Goal: Communication & Community: Share content

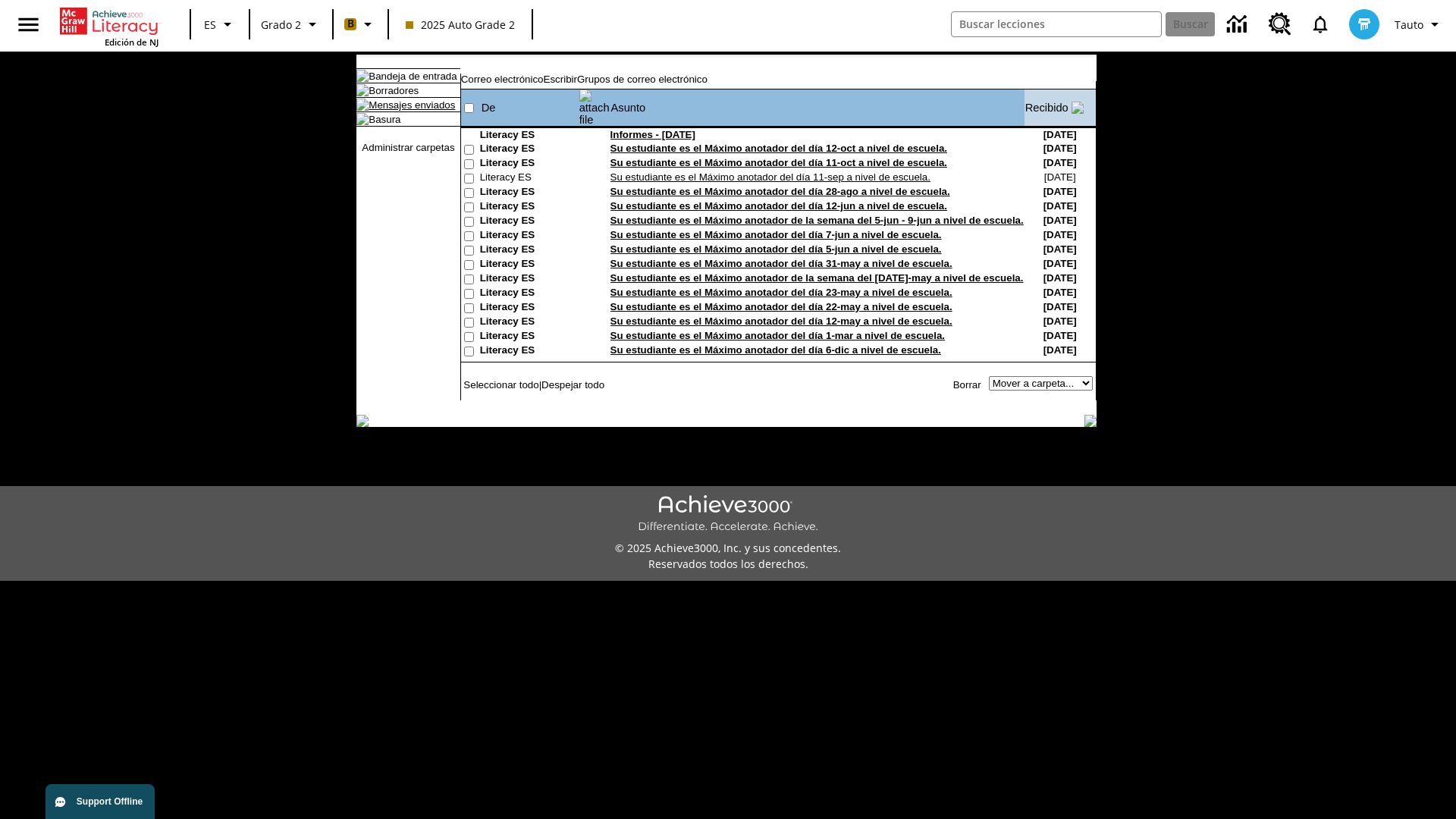
click at [404, 111] on link "Mensajes enviados" at bounding box center [412, 105] width 87 height 11
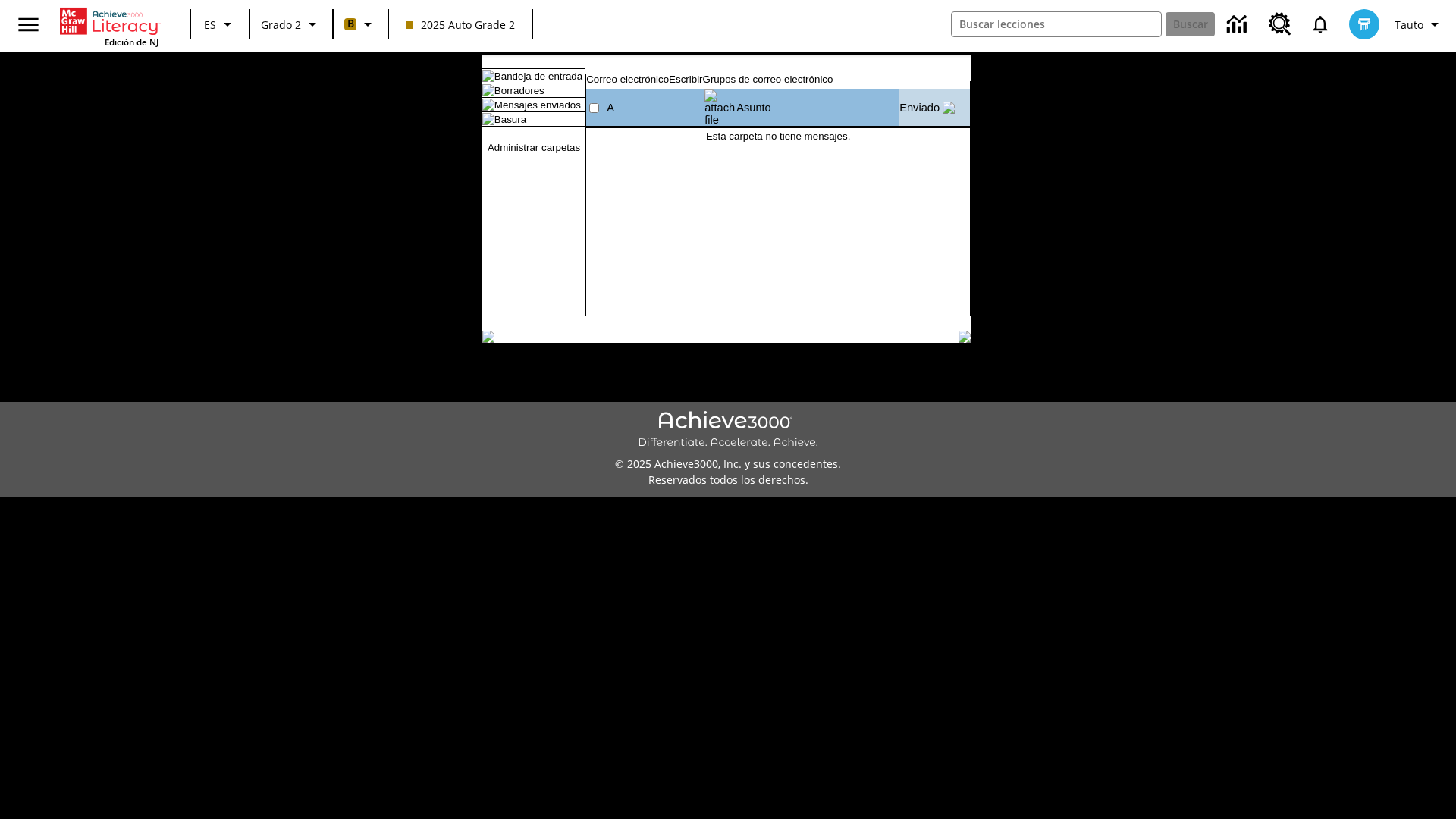
click at [497, 125] on link "Basura" at bounding box center [510, 119] width 32 height 11
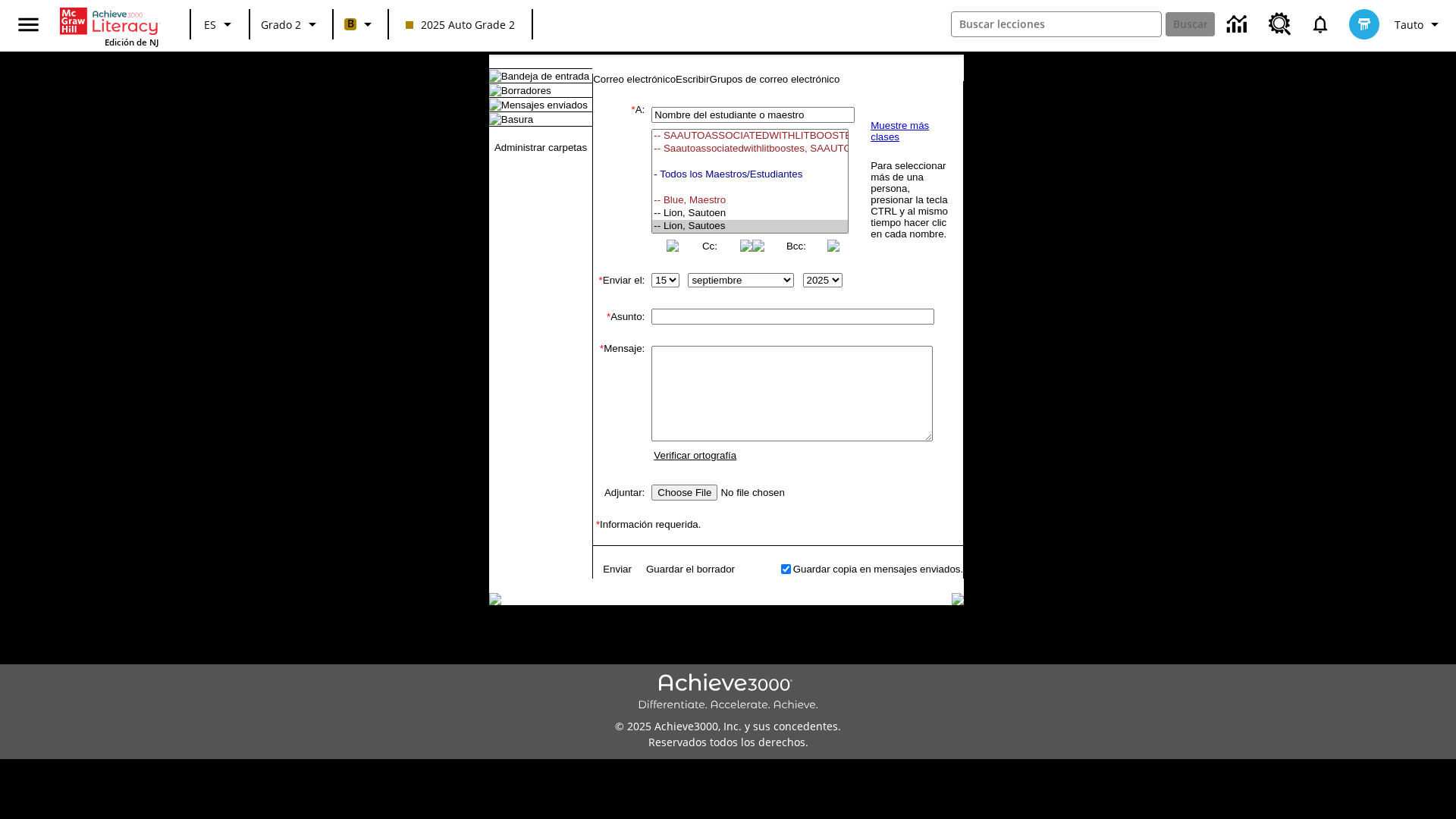
select select "U,21437111,1"
type input "Autotest-bPnlarCFJs"
type textarea "email body message"
click at [610, 575] on link "Enviar" at bounding box center [617, 569] width 29 height 11
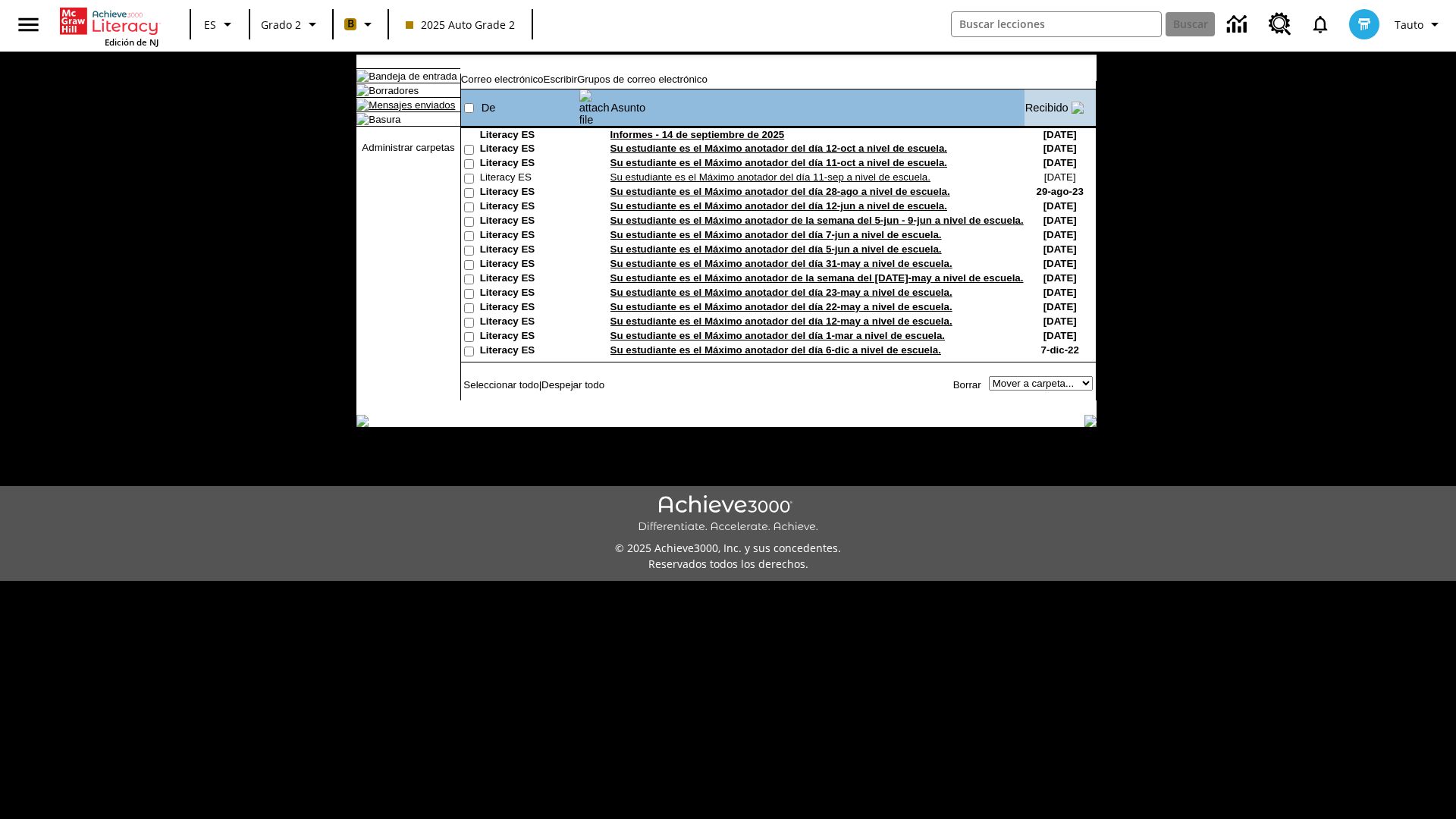
click at [404, 111] on link "Mensajes enviados" at bounding box center [412, 105] width 87 height 11
